Goal: Task Accomplishment & Management: Use online tool/utility

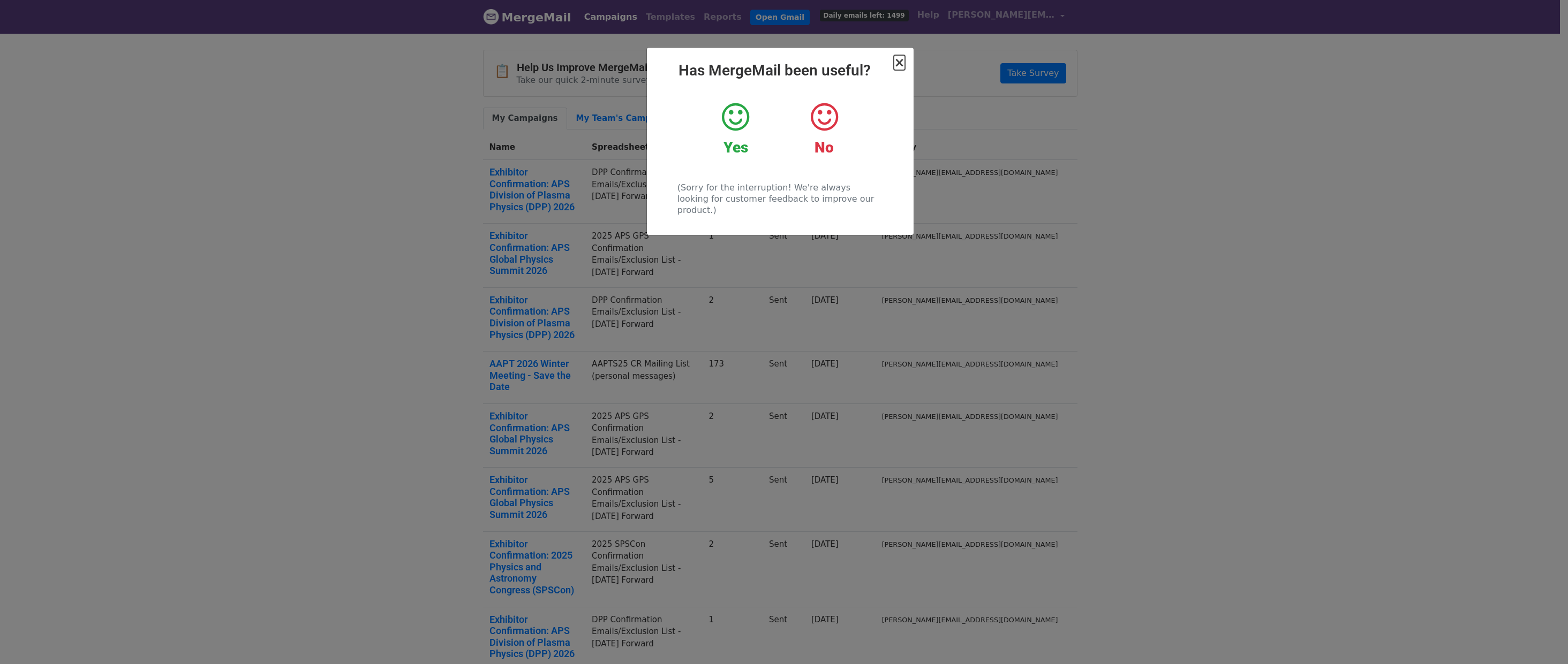
click at [901, 59] on span "×" at bounding box center [898, 63] width 10 height 15
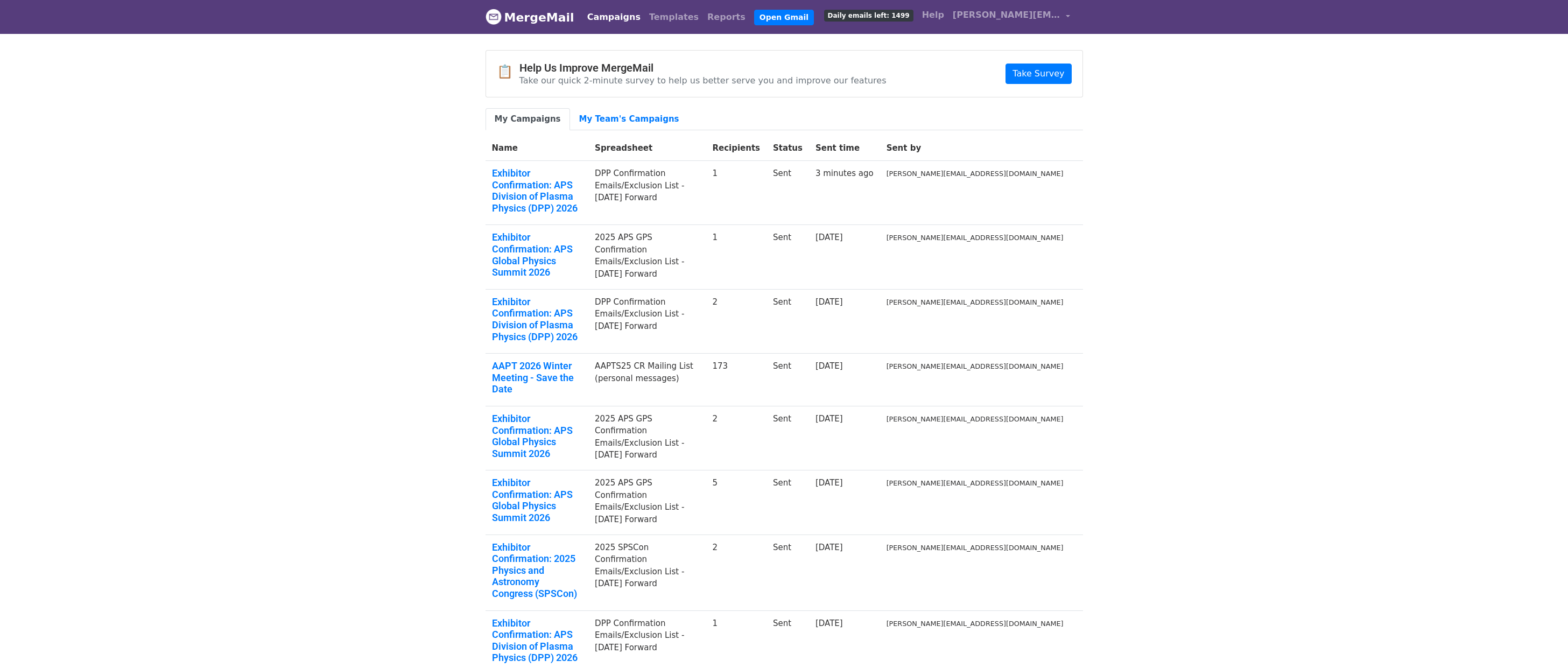
click at [298, 187] on body "MergeMail Campaigns Templates Reports Open Gmail Daily emails left: 1499 Help b…" at bounding box center [784, 437] width 1568 height 875
click at [664, 17] on link "Templates" at bounding box center [674, 17] width 58 height 22
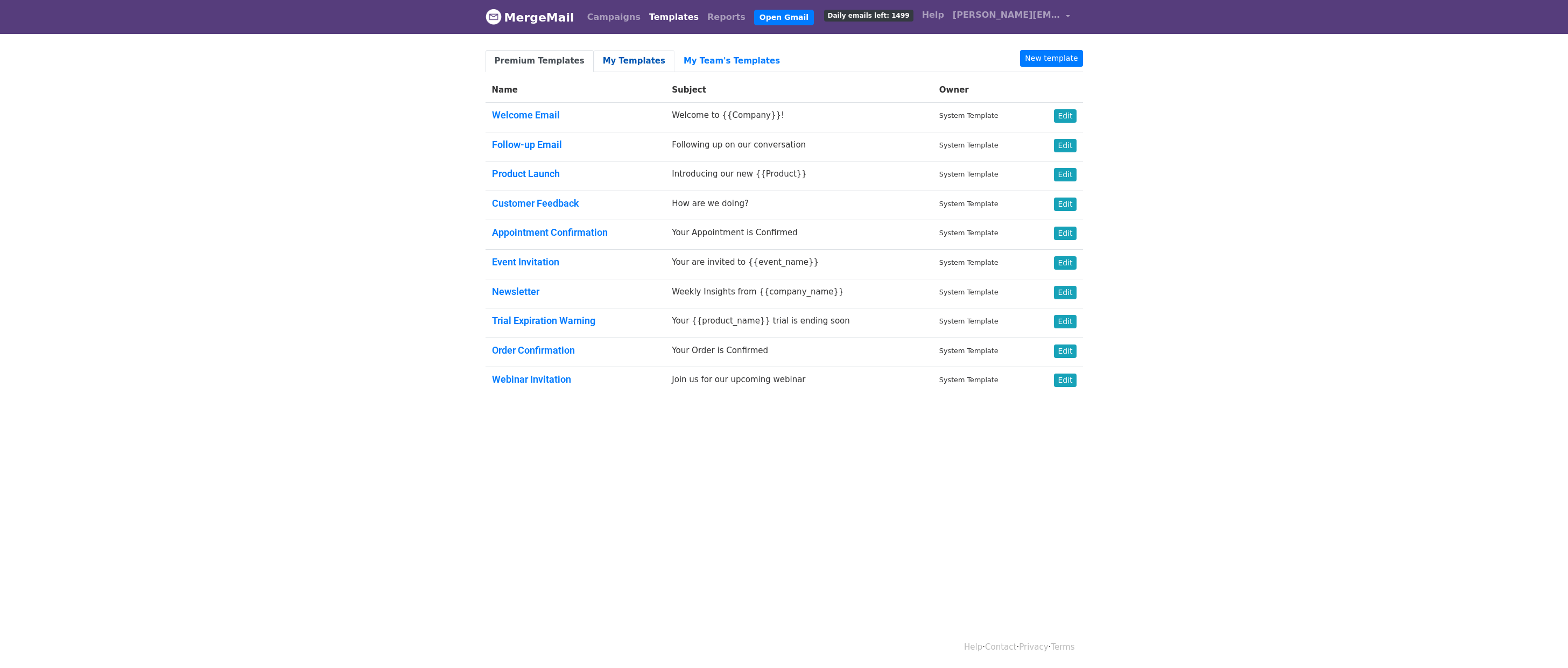
click at [631, 58] on link "My Templates" at bounding box center [634, 60] width 81 height 22
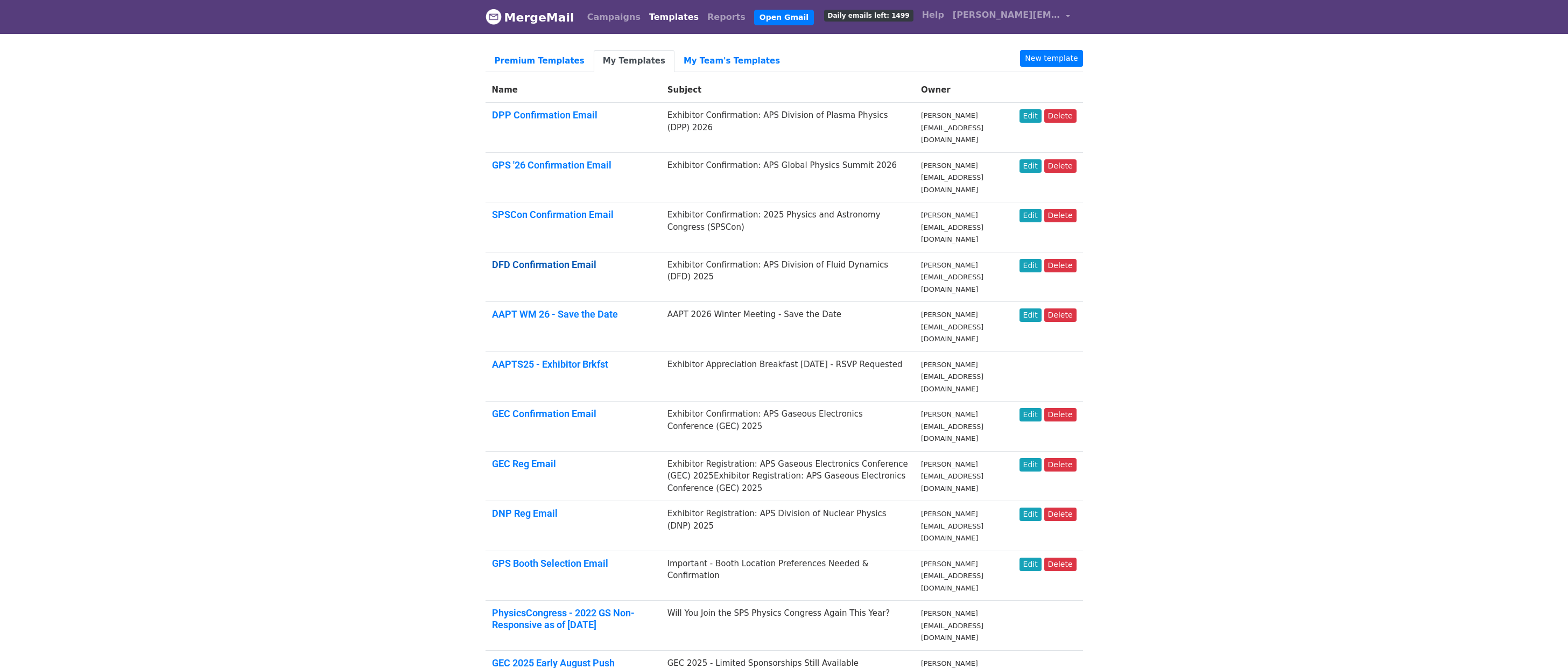
click at [542, 259] on link "DFD Confirmation Email" at bounding box center [544, 264] width 104 height 11
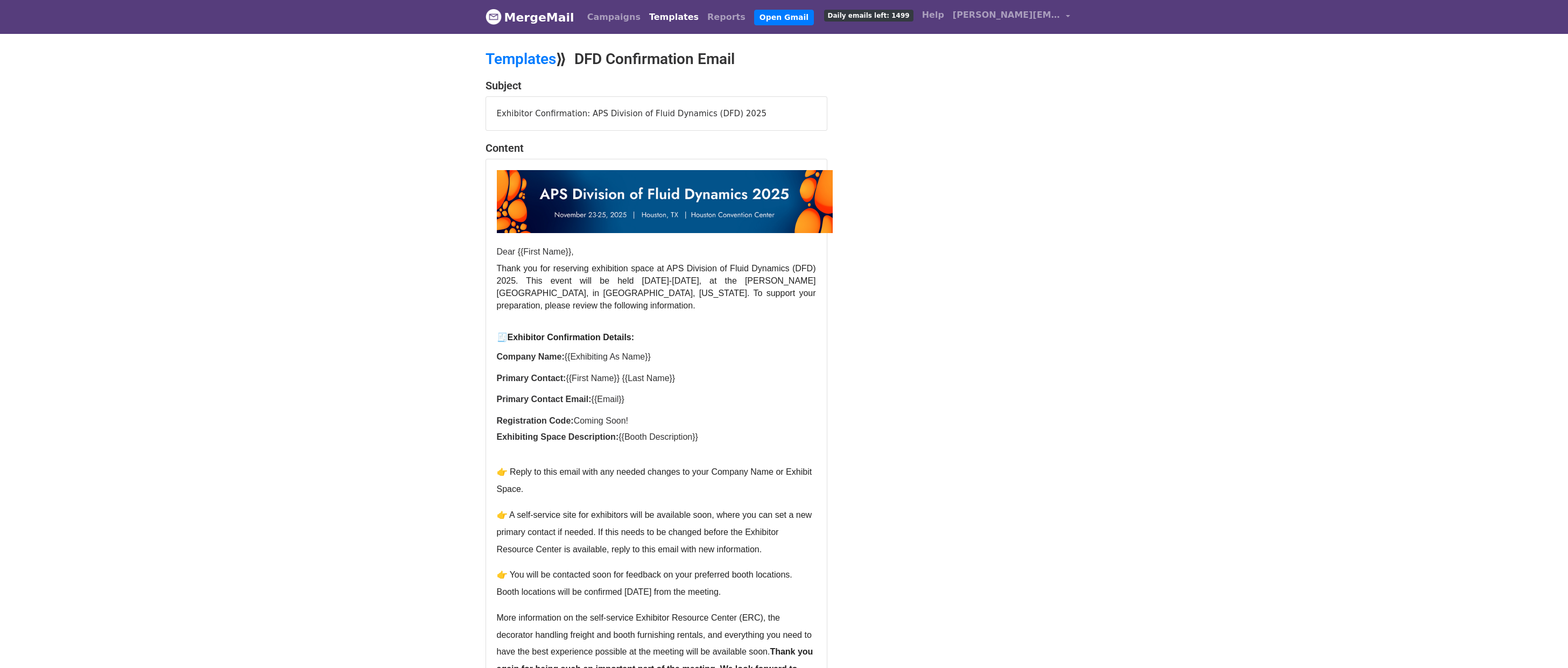
click at [304, 238] on body "MergeMail Campaigns Templates Reports Open Gmail Daily emails left: 1499 Help b…" at bounding box center [784, 405] width 1568 height 809
